Goal: Information Seeking & Learning: Learn about a topic

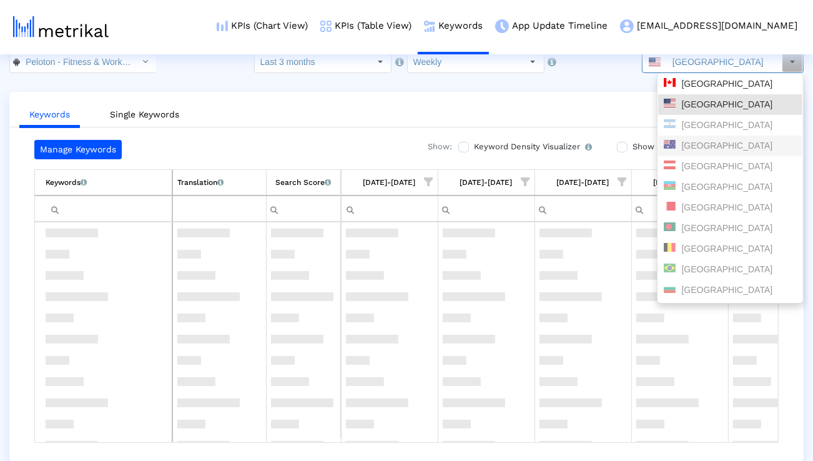
scroll to position [753, 0]
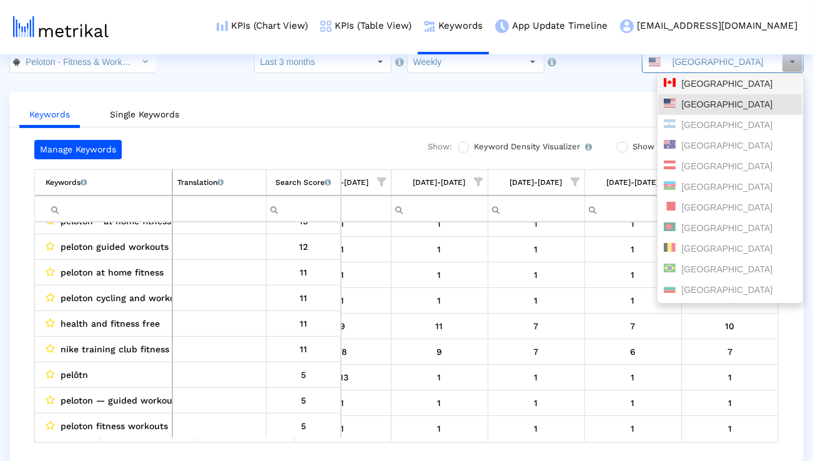
click at [679, 81] on div "[GEOGRAPHIC_DATA]" at bounding box center [730, 84] width 133 height 12
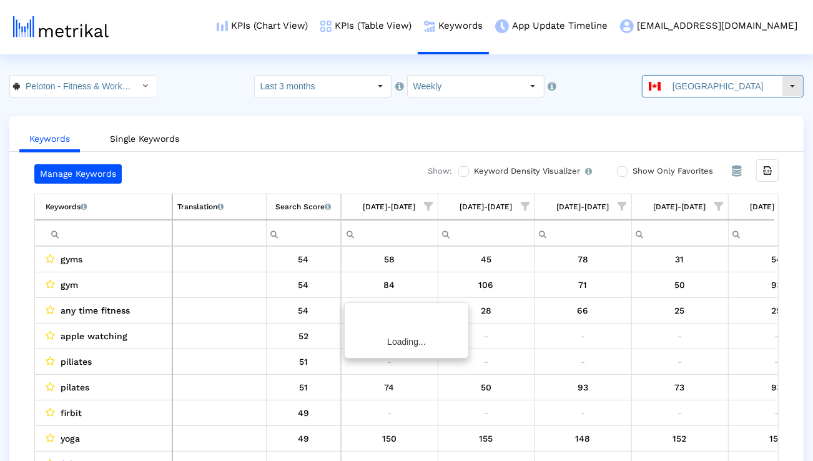
scroll to position [0, 824]
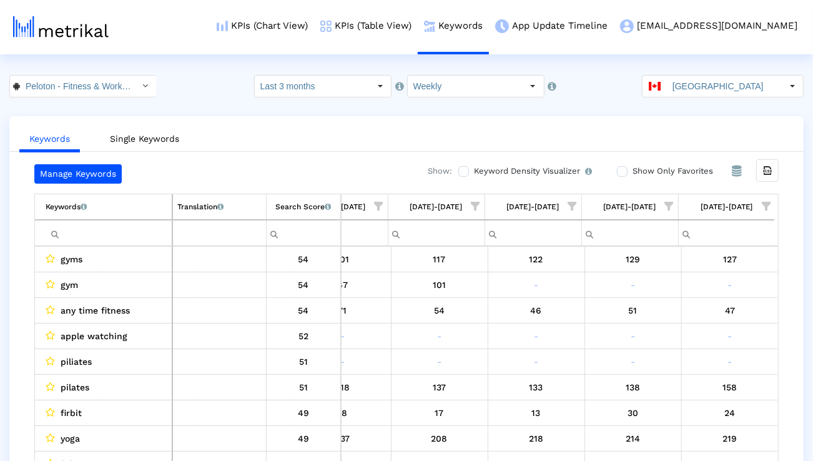
click at [149, 233] on input "Filter cell" at bounding box center [109, 233] width 126 height 21
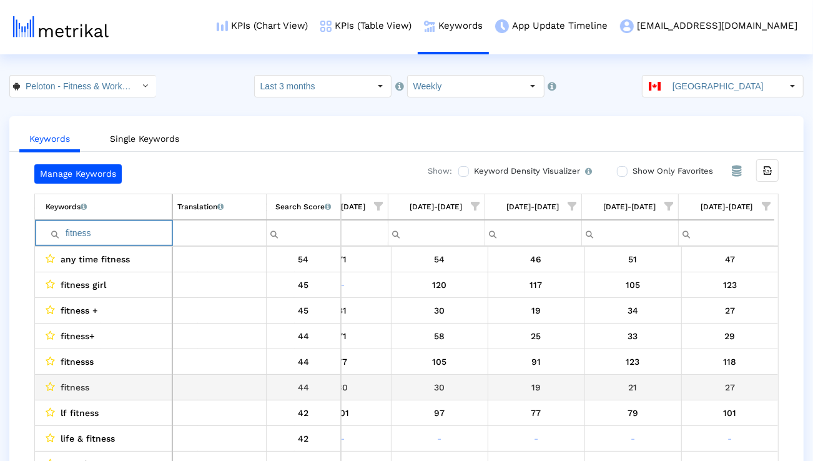
scroll to position [9, 0]
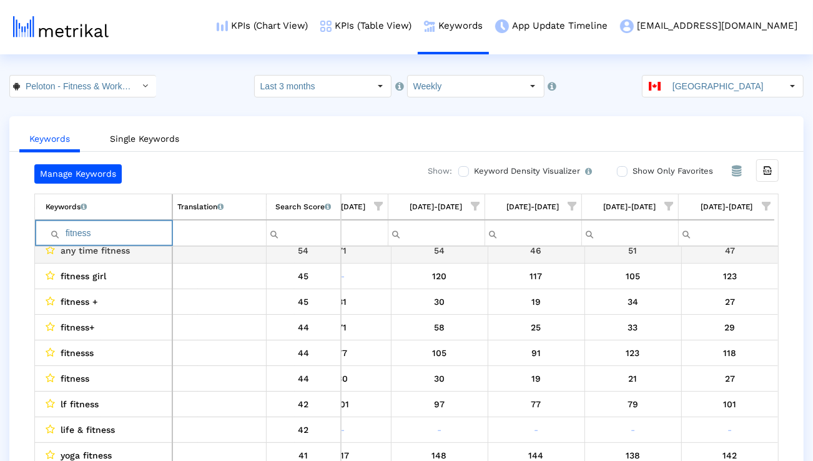
click at [92, 233] on input "fitness" at bounding box center [109, 233] width 126 height 21
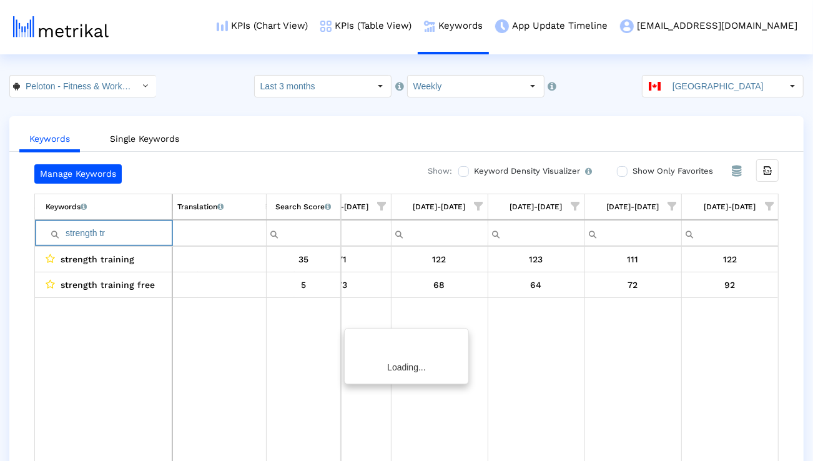
scroll to position [0, 820]
click at [134, 229] on input "strength tr" at bounding box center [109, 233] width 126 height 21
type input "s"
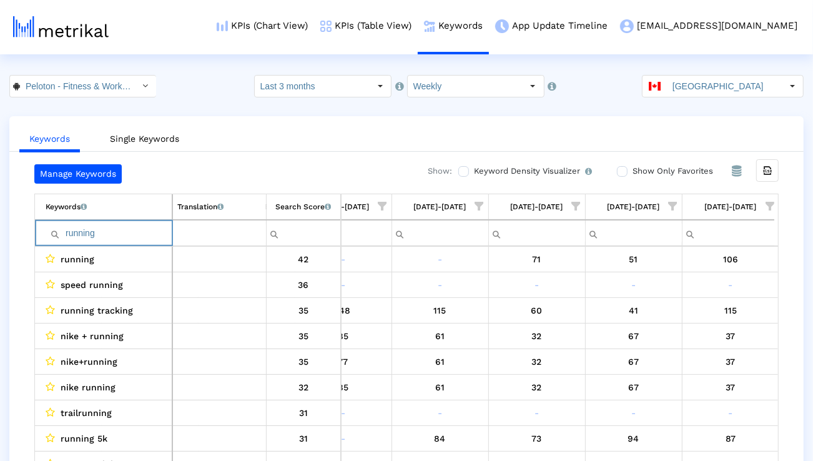
click at [115, 232] on input "running" at bounding box center [109, 233] width 126 height 21
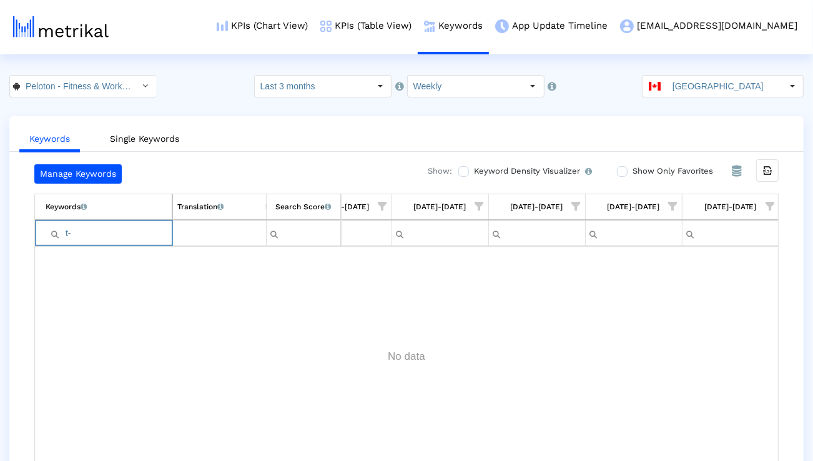
type input "t"
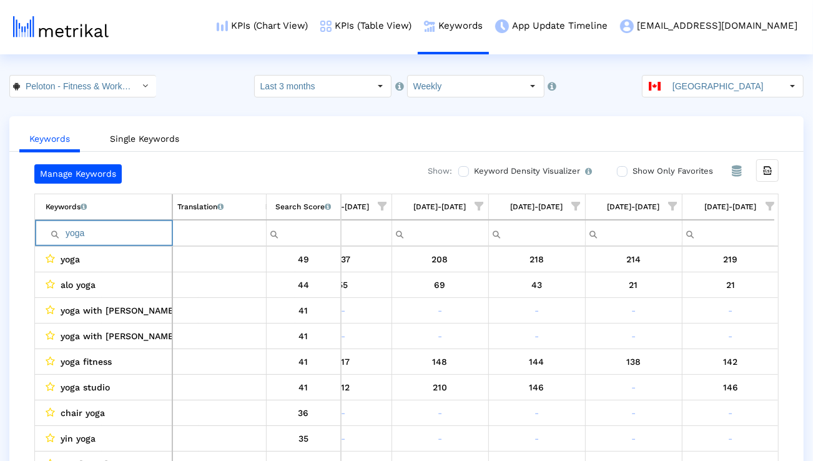
click at [151, 223] on input "yoga" at bounding box center [109, 233] width 126 height 21
click at [150, 223] on input "yoga" at bounding box center [109, 233] width 126 height 21
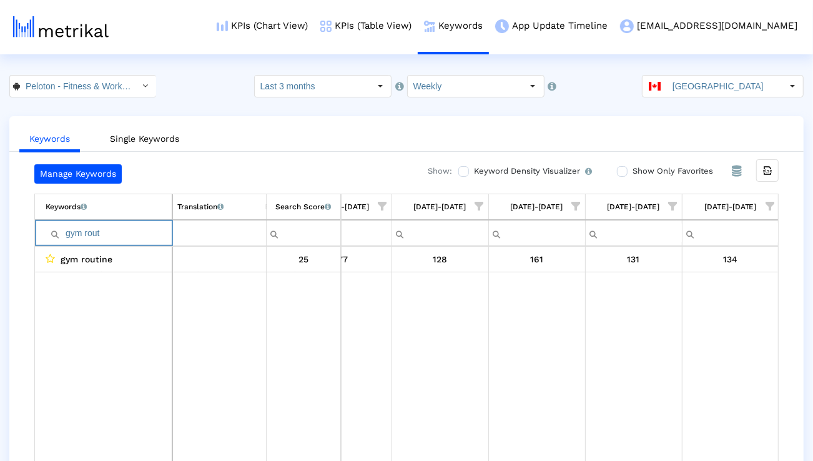
click at [145, 230] on input "gym rout" at bounding box center [109, 233] width 126 height 21
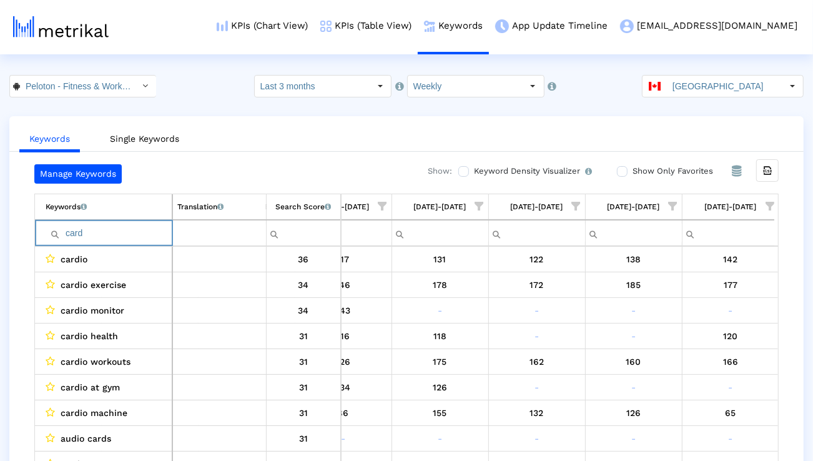
click at [135, 231] on input "card" at bounding box center [109, 233] width 126 height 21
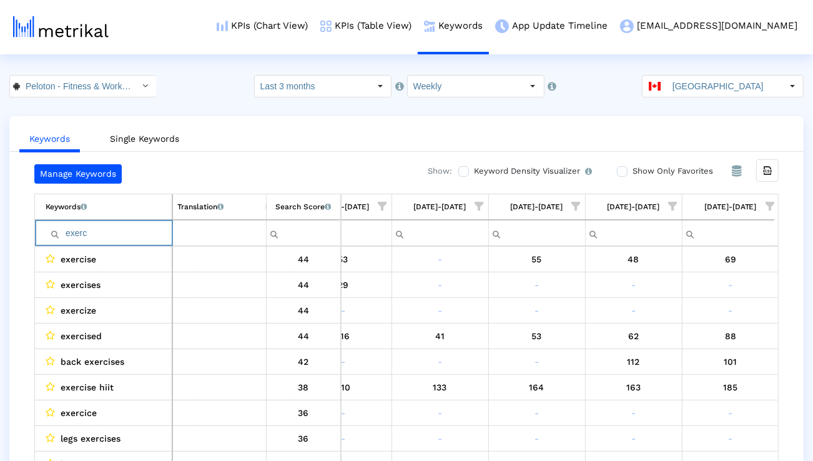
click at [136, 237] on input "exerc" at bounding box center [109, 233] width 126 height 21
click at [135, 237] on input "exerc" at bounding box center [109, 233] width 126 height 21
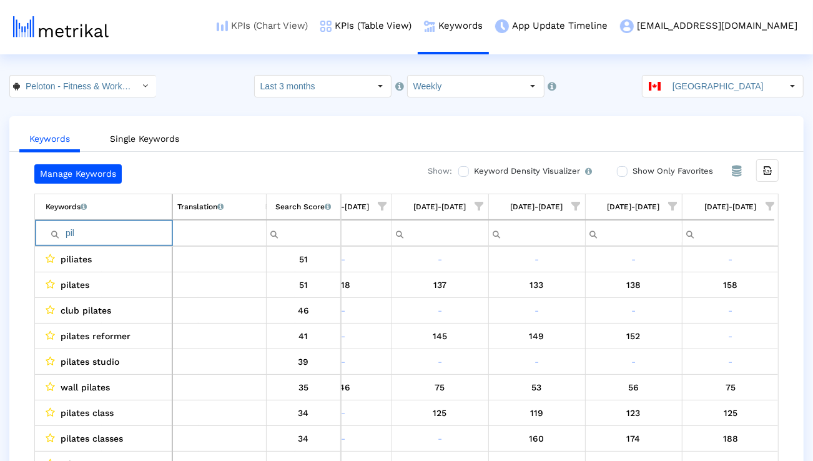
type input "pil"
